Goal: Use online tool/utility: Utilize a website feature to perform a specific function

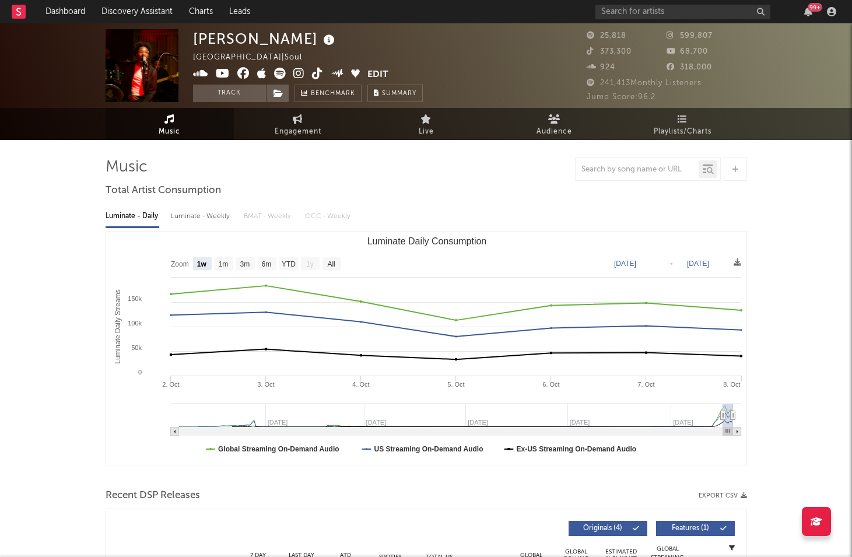
select select "1w"
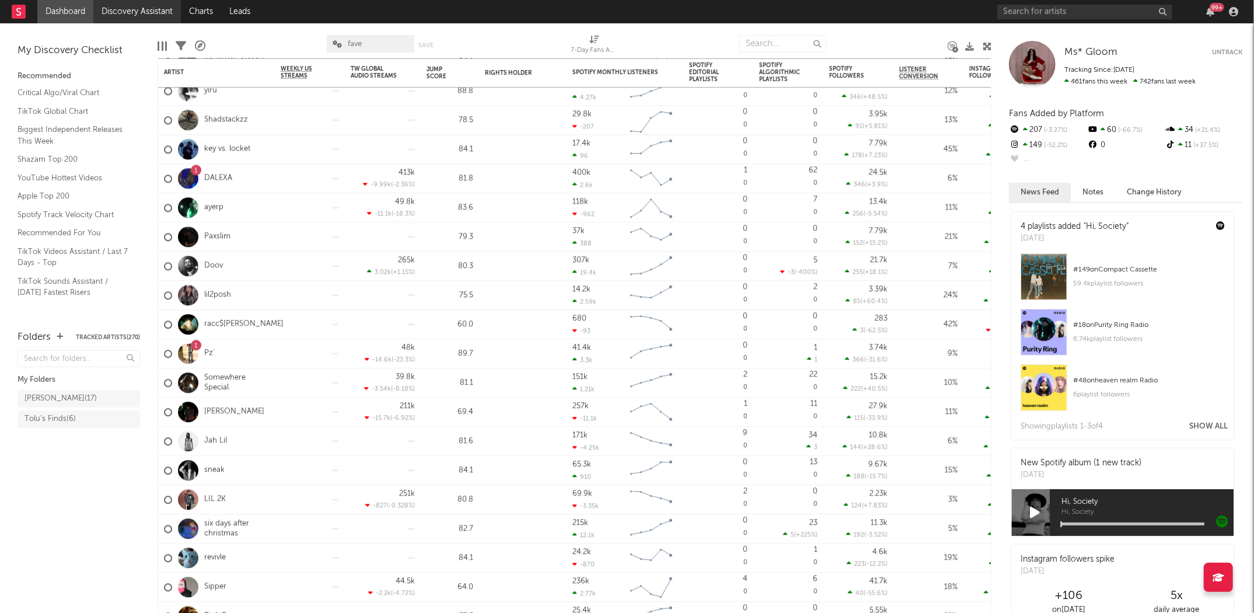
click at [151, 16] on link "Discovery Assistant" at bounding box center [137, 11] width 88 height 23
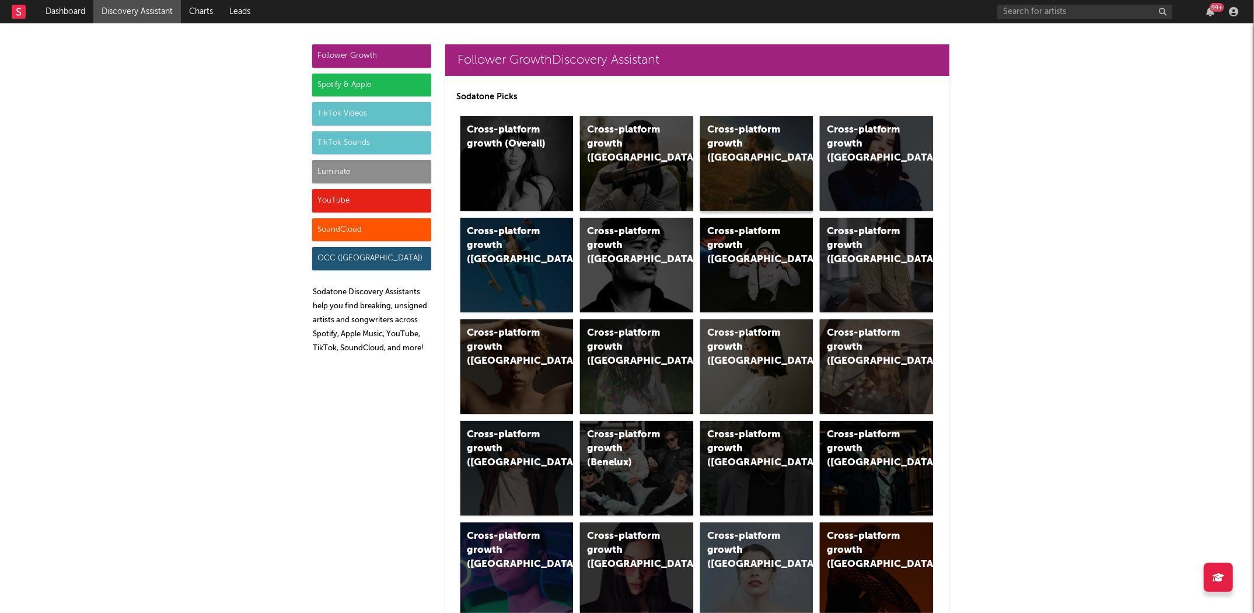
click at [720, 141] on div "Cross-platform growth ([GEOGRAPHIC_DATA])" at bounding box center [746, 144] width 79 height 42
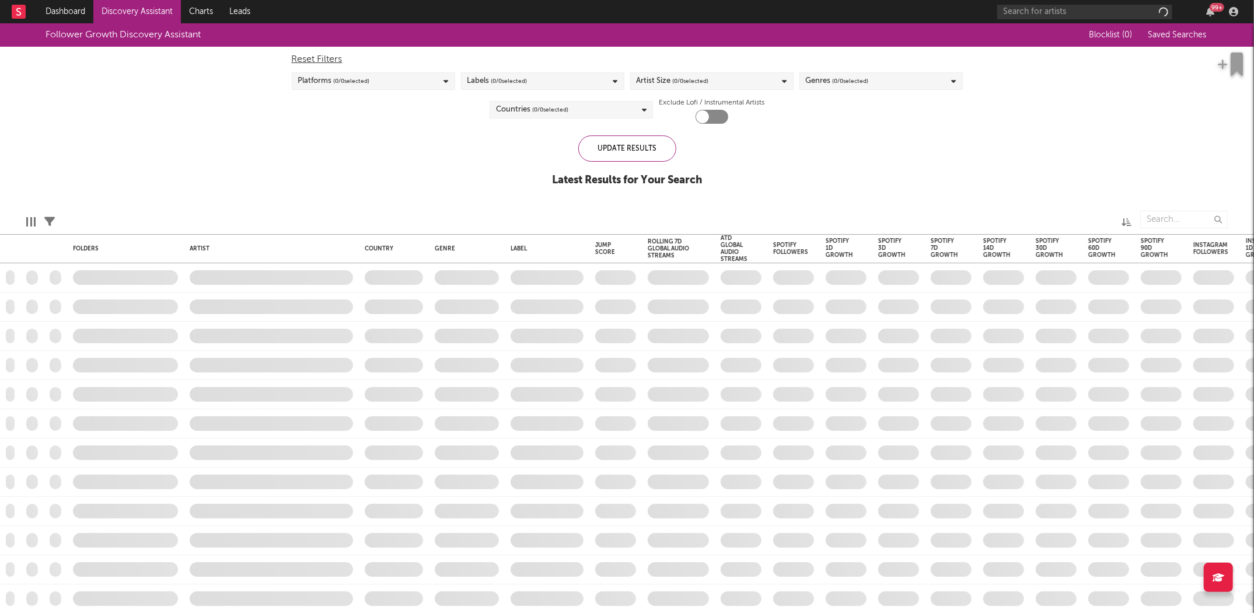
checkbox input "true"
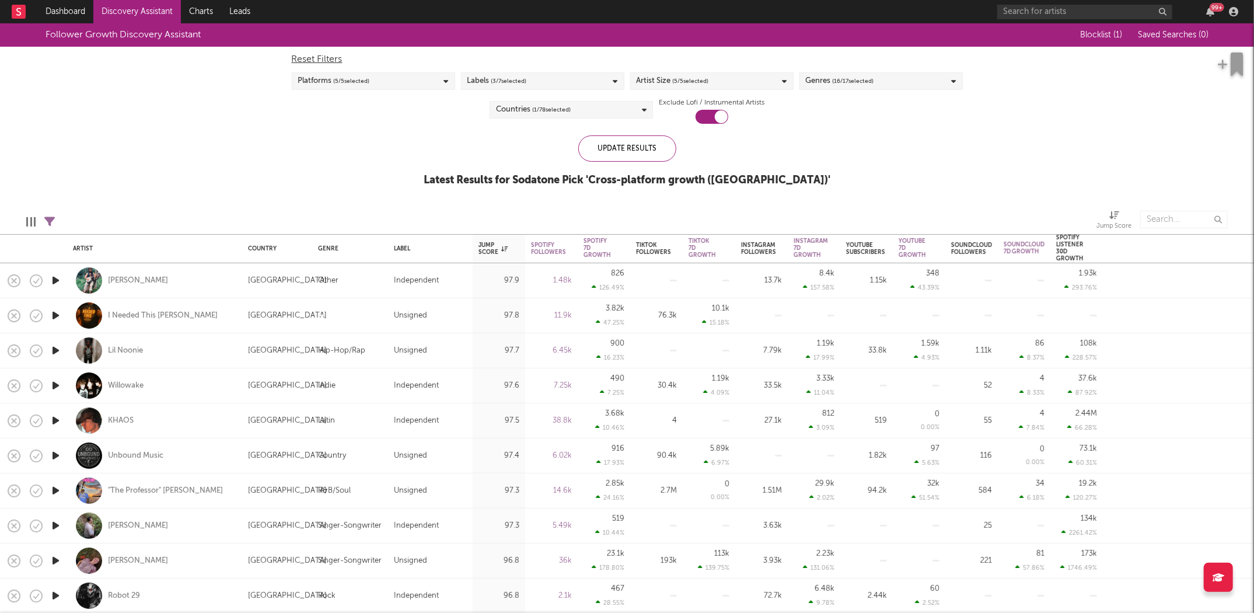
click at [250, 197] on div "Follower Growth Discovery Assistant Blocklist ( 1 ) Saved Searches ( 0 ) Reset …" at bounding box center [627, 111] width 1254 height 176
click at [734, 76] on div "Artist Size ( 5 / 5 selected)" at bounding box center [711, 81] width 163 height 18
click at [646, 198] on label "Large" at bounding box center [711, 196] width 151 height 14
click at [636, 198] on input "Large" at bounding box center [636, 196] width 0 height 14
click at [643, 215] on div at bounding box center [640, 211] width 9 height 9
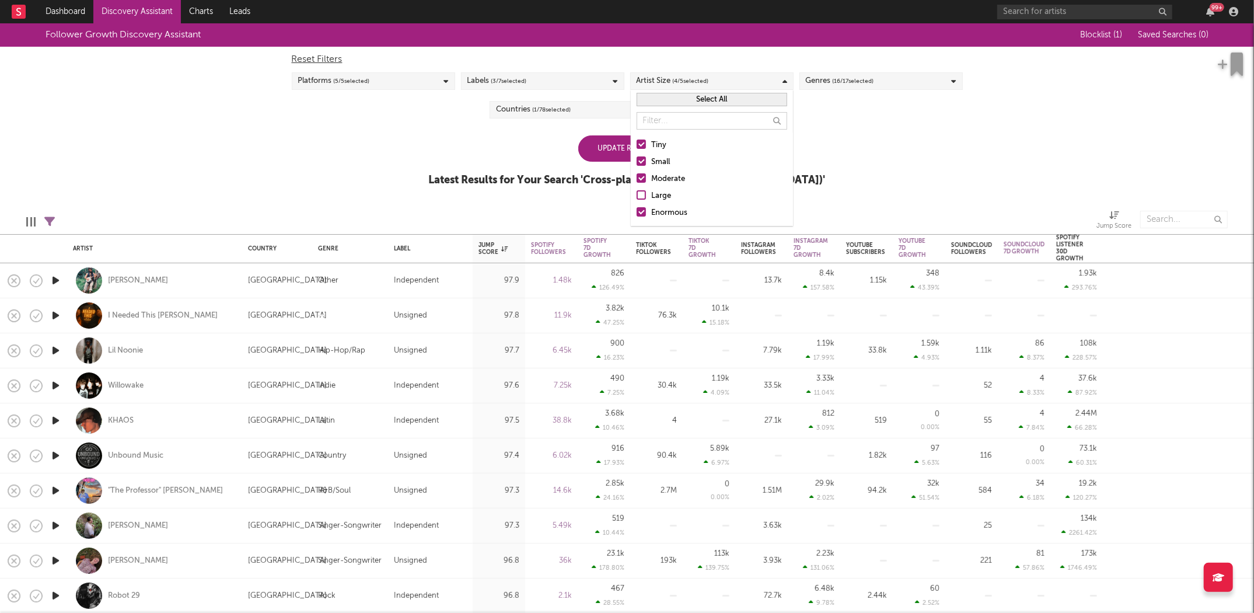
click at [636, 215] on input "Enormous" at bounding box center [636, 213] width 0 height 14
click at [628, 157] on div "Update Results" at bounding box center [627, 148] width 98 height 26
